Goal: Task Accomplishment & Management: Manage account settings

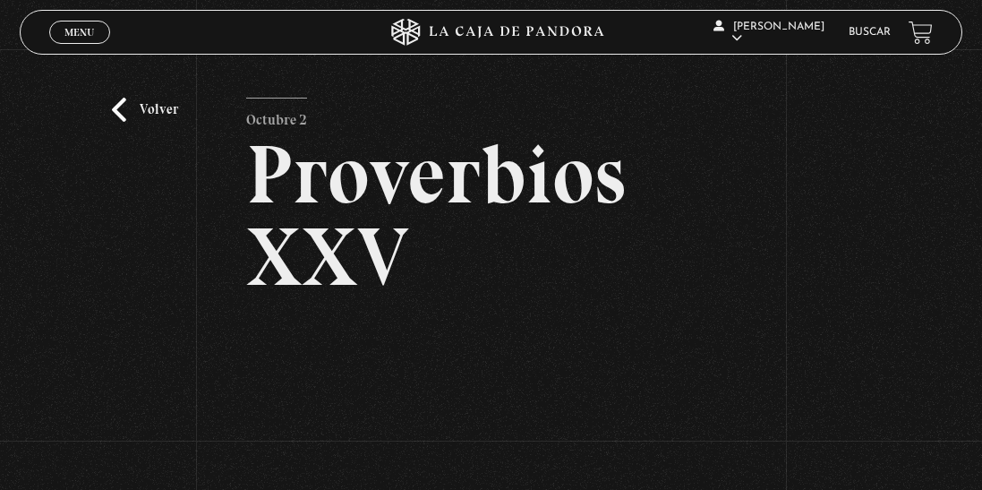
scroll to position [254, 0]
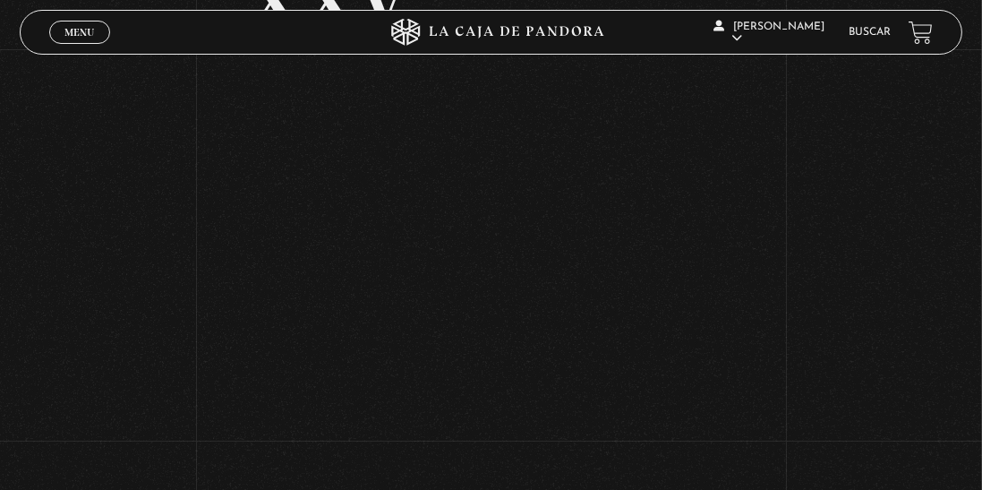
click at [833, 262] on div "Volver Octubre 2 Proverbios XXV" at bounding box center [491, 114] width 982 height 639
click at [82, 26] on link "Menu Cerrar" at bounding box center [79, 32] width 61 height 23
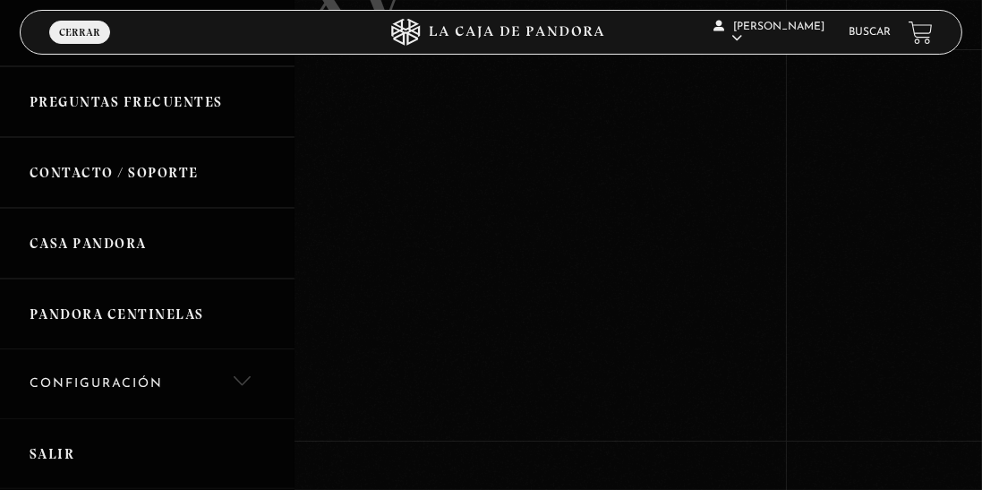
scroll to position [587, 0]
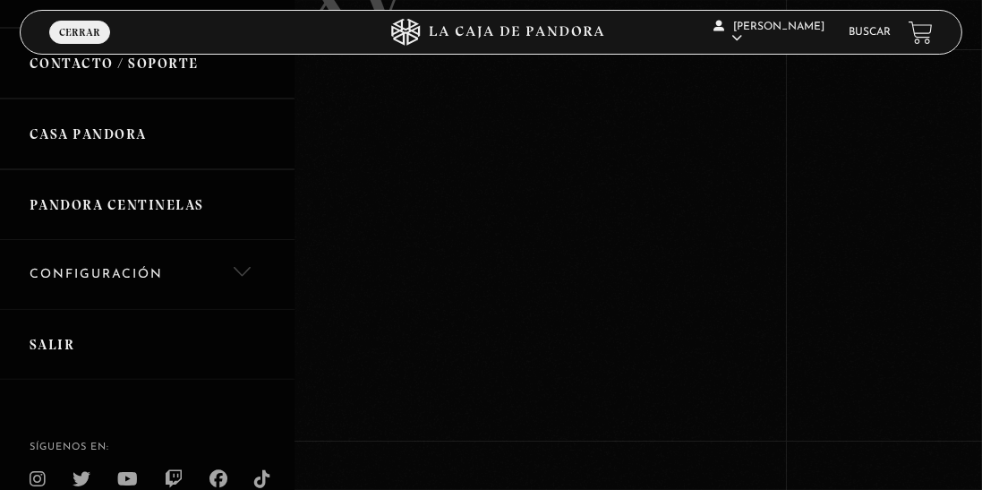
click at [64, 347] on link "Salir" at bounding box center [147, 344] width 295 height 71
click at [47, 346] on link "Salir" at bounding box center [147, 344] width 295 height 71
click at [790, 30] on span "Jenny Sánchez Mena" at bounding box center [768, 32] width 111 height 22
click at [764, 261] on link "Salir" at bounding box center [772, 239] width 122 height 47
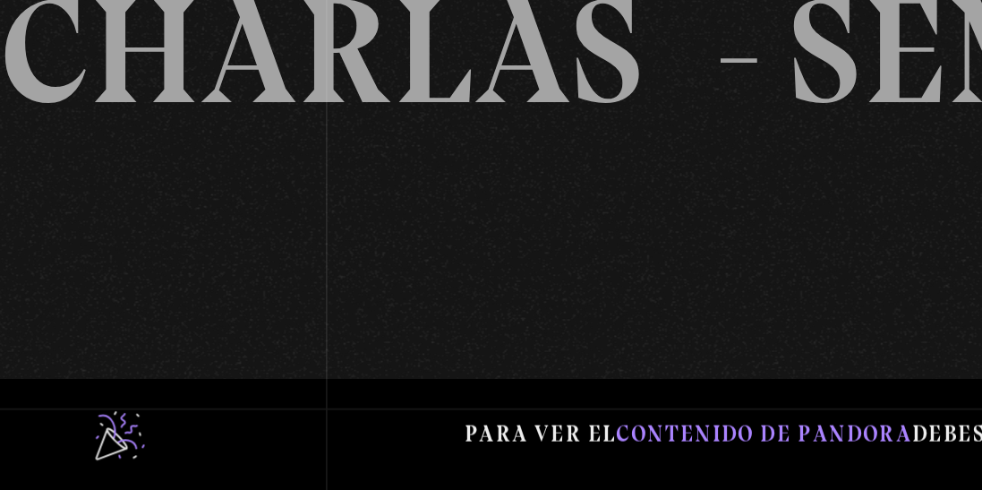
scroll to position [1201, 0]
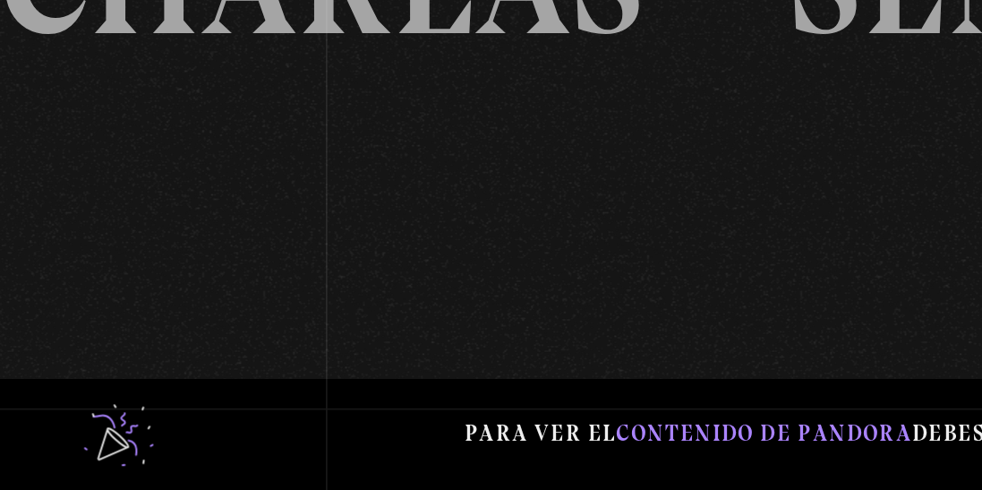
click at [71, 470] on lord-icon at bounding box center [71, 456] width 45 height 45
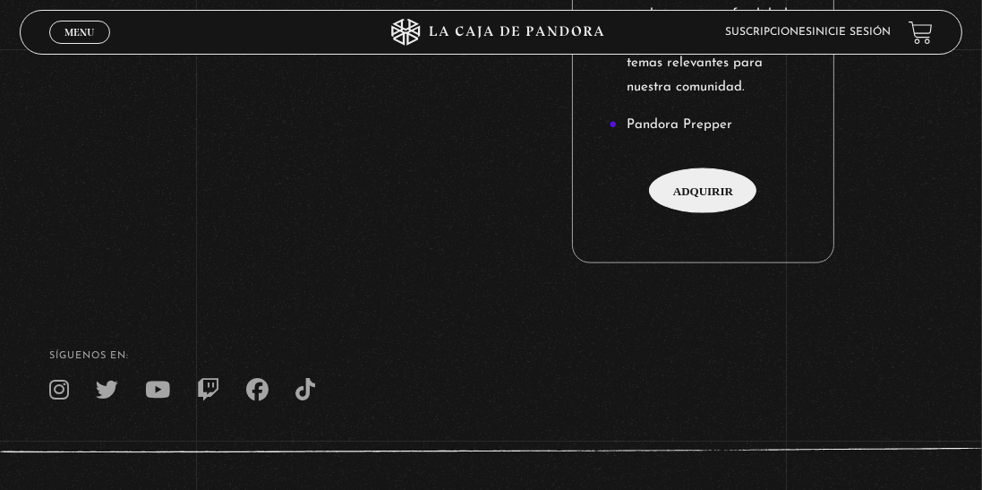
scroll to position [2641, 0]
